Goal: Task Accomplishment & Management: Complete application form

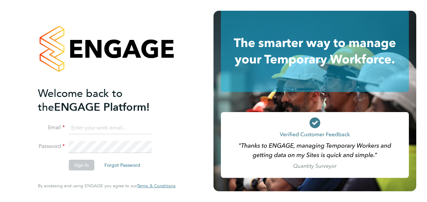
click at [108, 126] on input at bounding box center [110, 128] width 83 height 12
type input "Katie.Macpherson@hays.com"
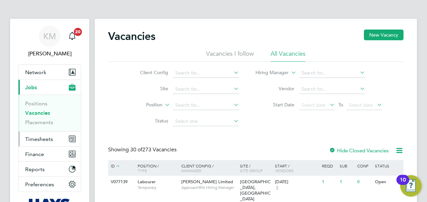
click at [42, 139] on span "Timesheets" at bounding box center [39, 139] width 28 height 6
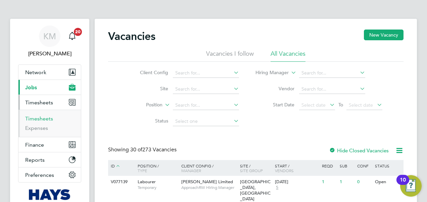
click at [32, 117] on link "Timesheets" at bounding box center [39, 118] width 28 height 6
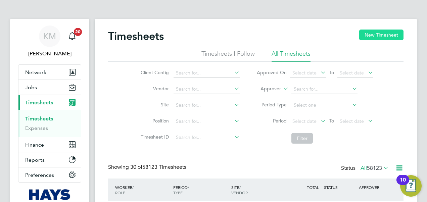
click at [381, 31] on button "New Timesheet" at bounding box center [381, 35] width 44 height 11
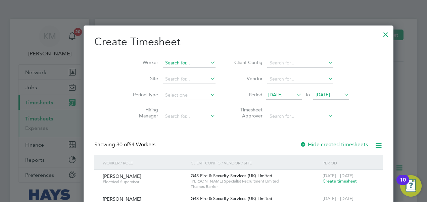
click at [163, 61] on input at bounding box center [189, 62] width 53 height 9
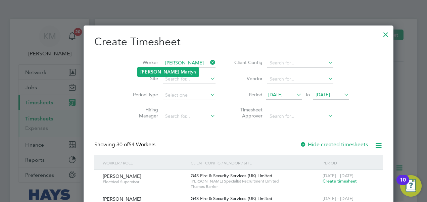
click at [180, 70] on b "Mart" at bounding box center [185, 72] width 10 height 6
type input "[PERSON_NAME]"
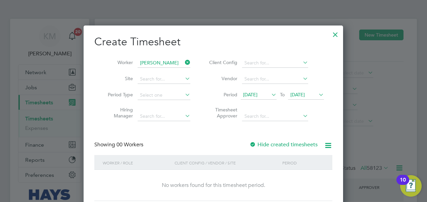
click at [317, 94] on icon at bounding box center [317, 94] width 0 height 9
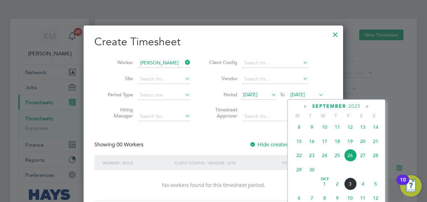
click at [364, 187] on span "4" at bounding box center [362, 183] width 13 height 13
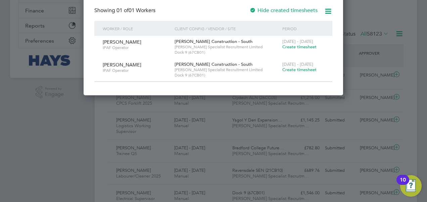
click at [301, 47] on span "Create timesheet" at bounding box center [299, 47] width 34 height 6
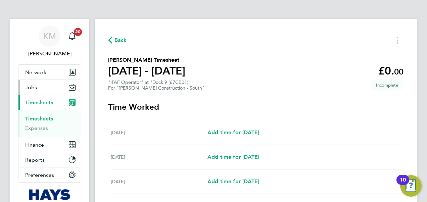
click at [37, 89] on button "Jobs" at bounding box center [49, 87] width 62 height 15
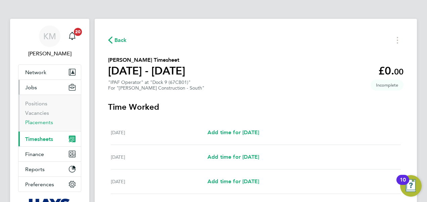
click at [41, 122] on link "Placements" at bounding box center [39, 122] width 28 height 6
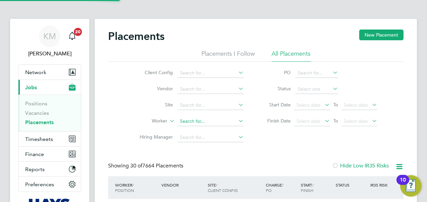
scroll to position [31, 58]
click at [184, 120] on input at bounding box center [210, 121] width 66 height 9
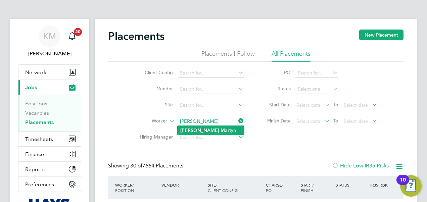
click at [189, 128] on b "[PERSON_NAME]" at bounding box center [199, 130] width 39 height 6
type input "[PERSON_NAME]"
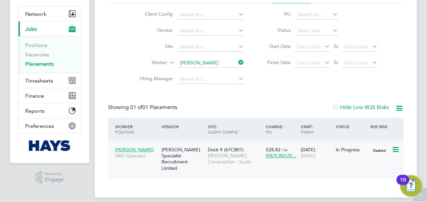
click at [216, 161] on span "[PERSON_NAME] Construction - South" at bounding box center [235, 159] width 55 height 12
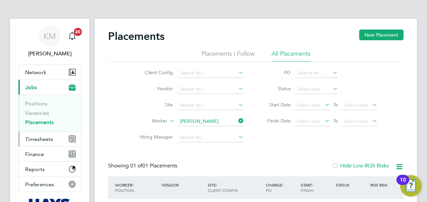
click at [36, 137] on span "Timesheets" at bounding box center [39, 139] width 28 height 6
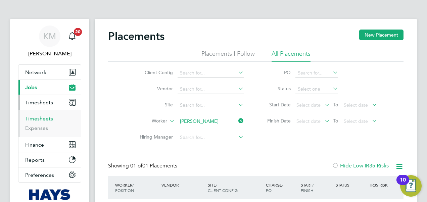
click at [38, 118] on link "Timesheets" at bounding box center [39, 118] width 28 height 6
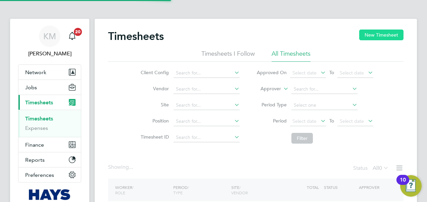
click at [395, 36] on button "New Timesheet" at bounding box center [381, 35] width 44 height 11
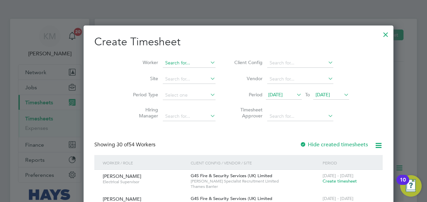
click at [163, 63] on input at bounding box center [189, 62] width 53 height 9
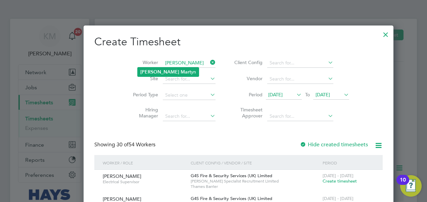
click at [180, 70] on b "Mart" at bounding box center [185, 72] width 10 height 6
type input "[PERSON_NAME]"
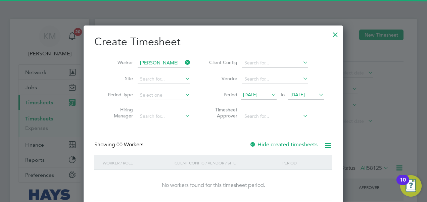
click at [304, 93] on span "[DATE]" at bounding box center [297, 95] width 14 height 6
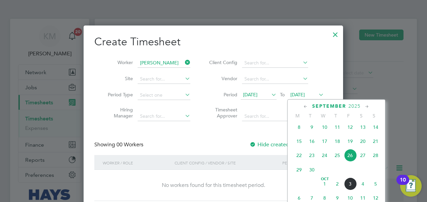
click at [350, 186] on span "3" at bounding box center [349, 183] width 13 height 13
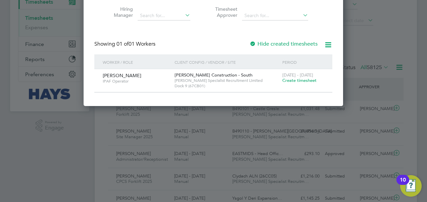
click at [298, 80] on span "Create timesheet" at bounding box center [299, 80] width 34 height 6
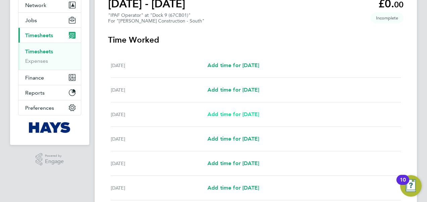
click at [256, 113] on span "Add time for [DATE]" at bounding box center [233, 114] width 52 height 6
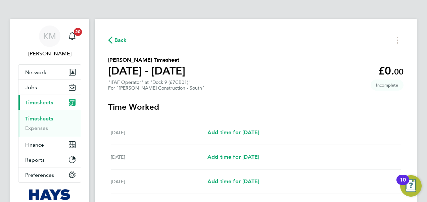
select select "30"
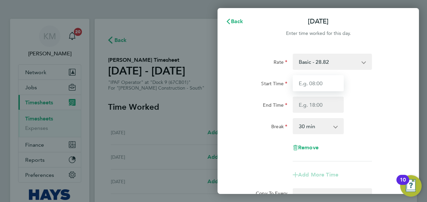
click at [314, 83] on input "Start Time" at bounding box center [317, 83] width 51 height 16
type input "6"
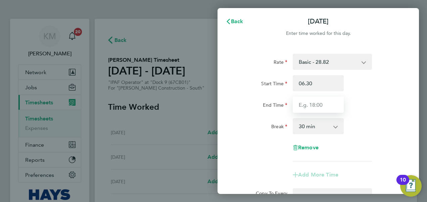
type input "06:30"
click at [298, 107] on input "End Time" at bounding box center [317, 105] width 51 height 16
click at [376, 118] on div "Break 0 min 15 min 30 min 45 min 60 min 75 min 90 min" at bounding box center [317, 126] width 169 height 16
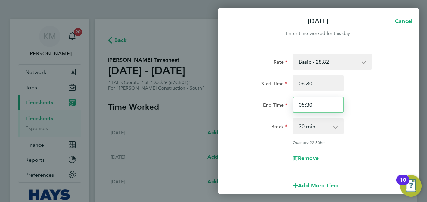
drag, startPoint x: 319, startPoint y: 107, endPoint x: 264, endPoint y: 104, distance: 54.7
click at [264, 104] on div "End Time 05:30" at bounding box center [317, 105] width 169 height 16
type input "17:30"
click at [384, 93] on div "Start Time 06:30 End Time 17:30" at bounding box center [317, 94] width 169 height 38
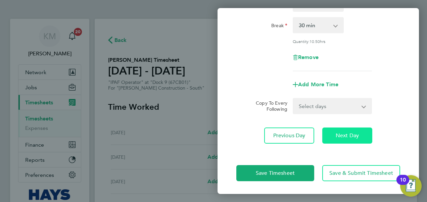
click at [359, 134] on button "Next Day" at bounding box center [347, 135] width 50 height 16
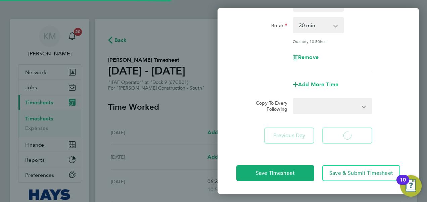
select select "30"
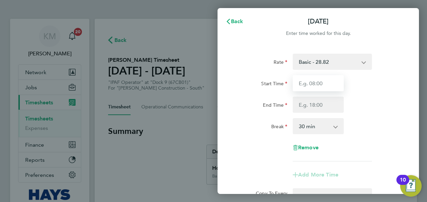
click at [301, 78] on input "Start Time" at bounding box center [317, 83] width 51 height 16
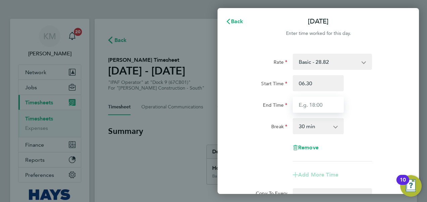
type input "06:30"
click at [300, 104] on input "End Time" at bounding box center [317, 105] width 51 height 16
type input "17:30"
click at [382, 109] on div "End Time 17:30" at bounding box center [317, 105] width 169 height 16
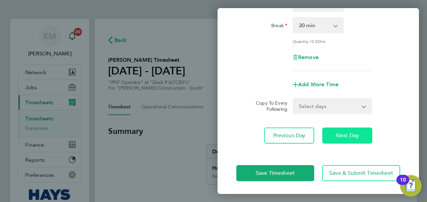
click at [358, 135] on span "Next Day" at bounding box center [346, 135] width 23 height 7
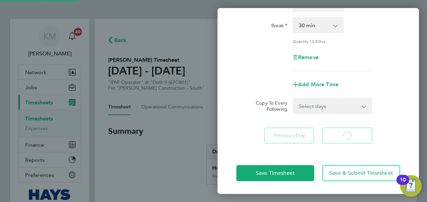
select select "30"
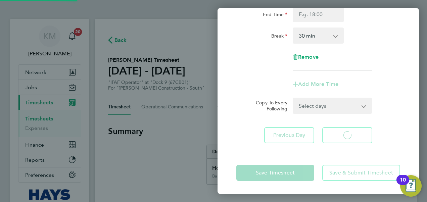
select select "30"
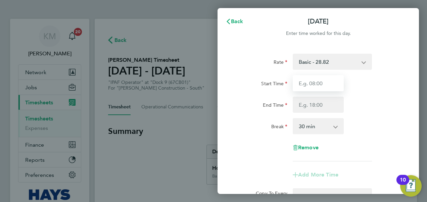
click at [309, 83] on input "Start Time" at bounding box center [317, 83] width 51 height 16
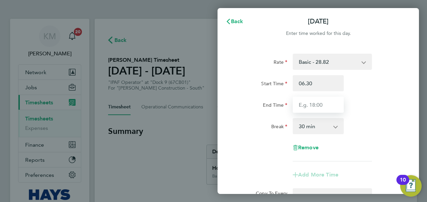
type input "06:30"
click at [300, 106] on input "End Time" at bounding box center [317, 105] width 51 height 16
type input "17:30"
click at [371, 105] on div "End Time 17:30" at bounding box center [317, 105] width 169 height 16
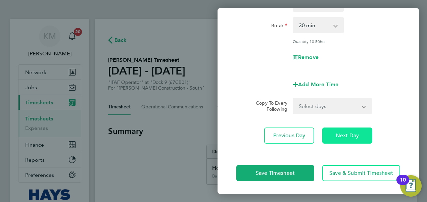
click at [355, 132] on span "Next Day" at bounding box center [346, 135] width 23 height 7
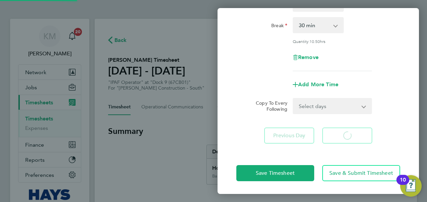
select select "30"
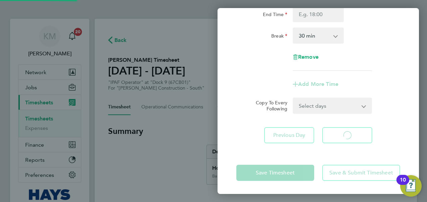
select select "30"
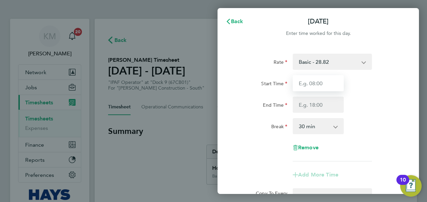
click at [311, 85] on input "Start Time" at bounding box center [317, 83] width 51 height 16
type input "0"
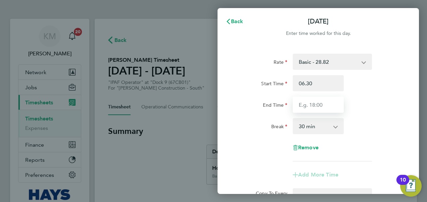
type input "06:30"
click at [308, 103] on input "End Time" at bounding box center [317, 105] width 51 height 16
type input "17:30"
click at [378, 102] on div "End Time 17:30" at bounding box center [317, 105] width 169 height 16
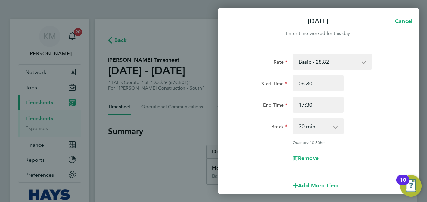
scroll to position [101, 0]
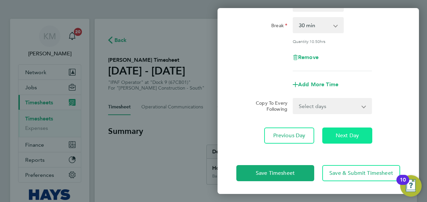
click at [351, 140] on button "Next Day" at bounding box center [347, 135] width 50 height 16
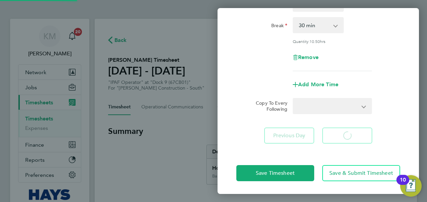
select select "30"
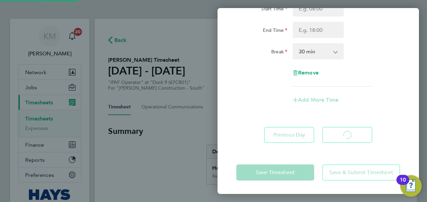
scroll to position [74, 0]
select select "30"
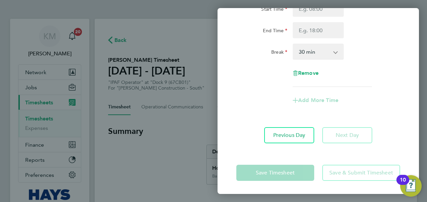
scroll to position [0, 0]
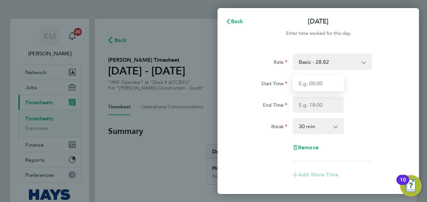
click at [313, 89] on input "Start Time" at bounding box center [317, 83] width 51 height 16
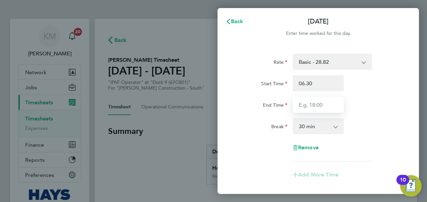
type input "06:30"
click at [298, 105] on input "End Time" at bounding box center [317, 105] width 51 height 16
type input "16:30"
click at [390, 115] on div "Rate Basic - 28.82 Overtime - 41.93 Start Time 06:30 End Time 16:30 Break 0 min…" at bounding box center [318, 108] width 164 height 108
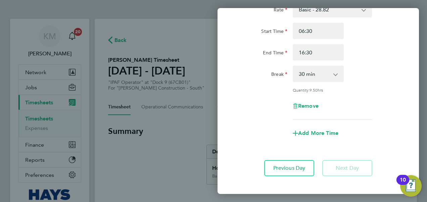
scroll to position [85, 0]
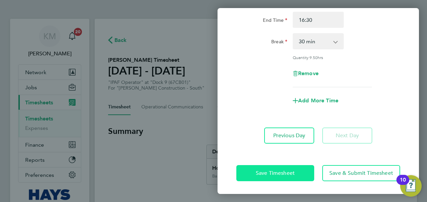
click at [271, 178] on button "Save Timesheet" at bounding box center [275, 173] width 78 height 16
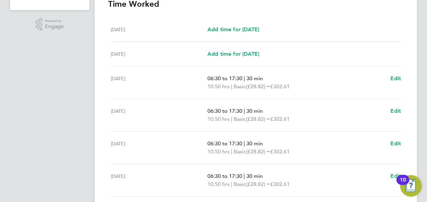
scroll to position [287, 0]
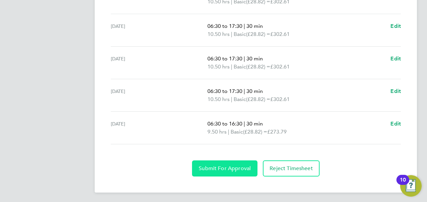
click at [219, 169] on span "Submit For Approval" at bounding box center [225, 168] width 52 height 7
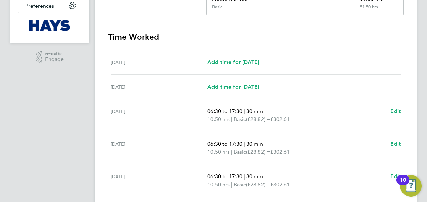
scroll to position [18, 0]
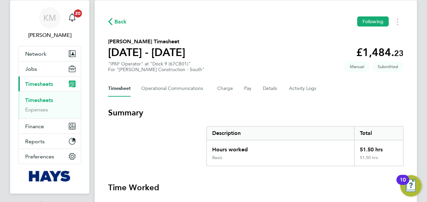
click at [260, 89] on div "Timesheet Operational Communications Charge Pay Details Activity Logs" at bounding box center [255, 88] width 295 height 16
click at [263, 89] on button "Details" at bounding box center [270, 88] width 15 height 16
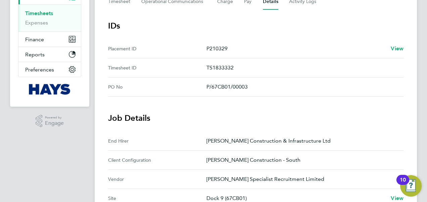
scroll to position [34, 0]
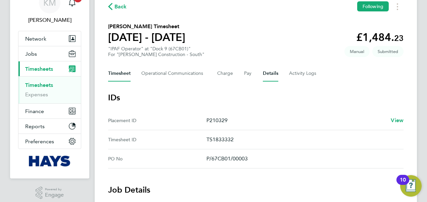
click at [119, 72] on button "Timesheet" at bounding box center [119, 73] width 22 height 16
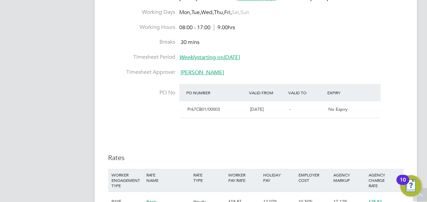
drag, startPoint x: 0, startPoint y: 0, endPoint x: 216, endPoint y: 161, distance: 269.3
